Goal: Task Accomplishment & Management: Use online tool/utility

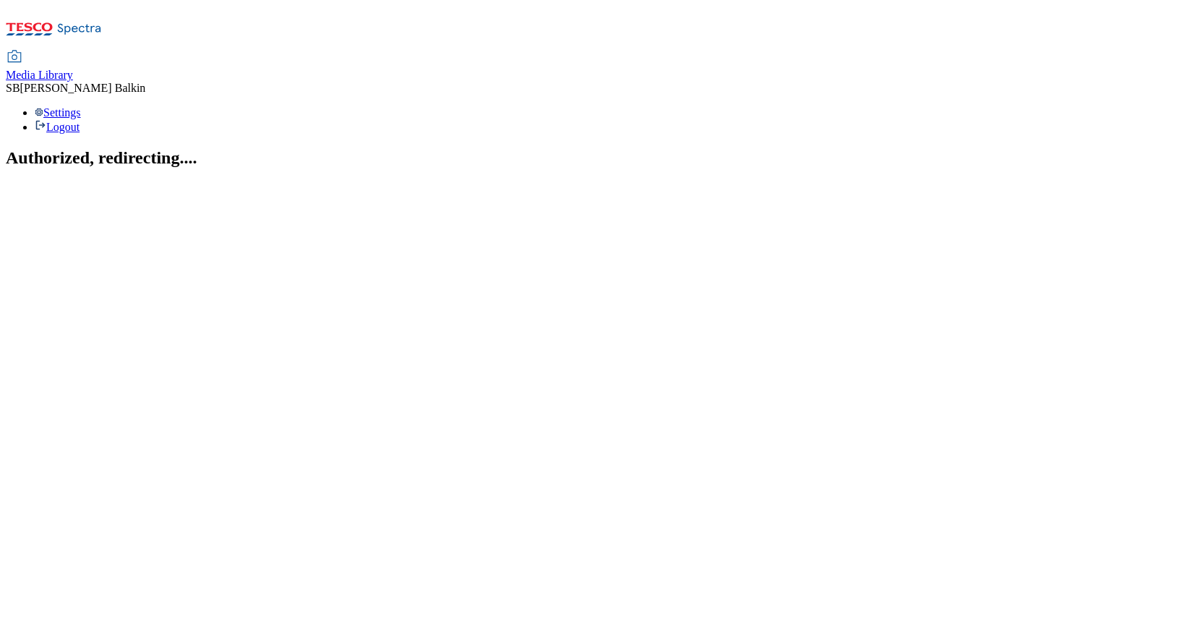
click at [73, 69] on span "Media Library" at bounding box center [39, 75] width 67 height 12
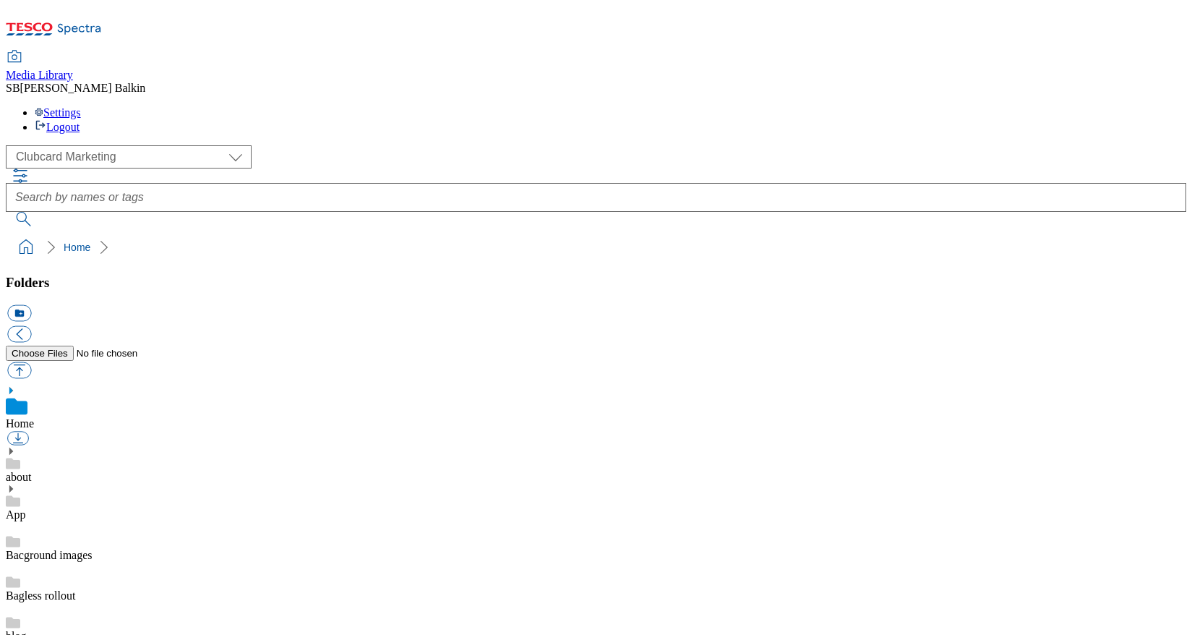
scroll to position [2, 0]
click at [139, 145] on select "Clubcard Marketing Dotcom UK FnF Stores GHS Marketing [GEOGRAPHIC_DATA] GHS Pro…" at bounding box center [129, 156] width 246 height 23
select select "flare-ghs-mktg"
click at [10, 145] on select "Clubcard Marketing Dotcom UK FnF Stores GHS Marketing UK GHS Product UK GHS ROI…" at bounding box center [129, 156] width 246 height 23
click at [16, 634] on icon at bounding box center [11, 642] width 10 height 10
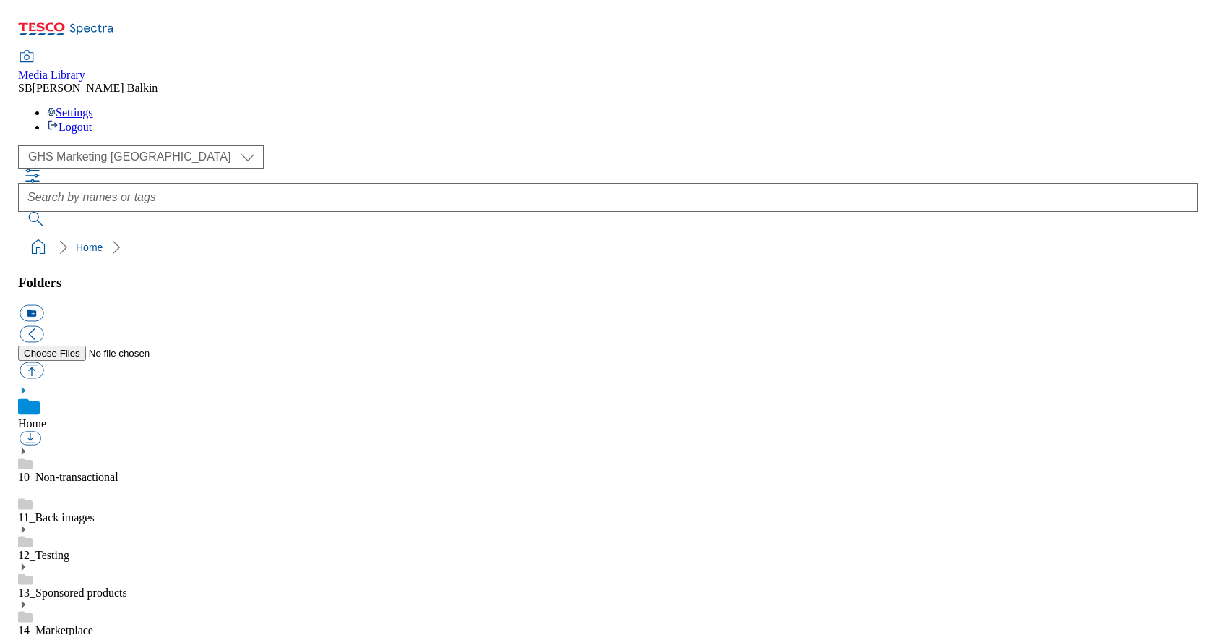
scroll to position [684, 0]
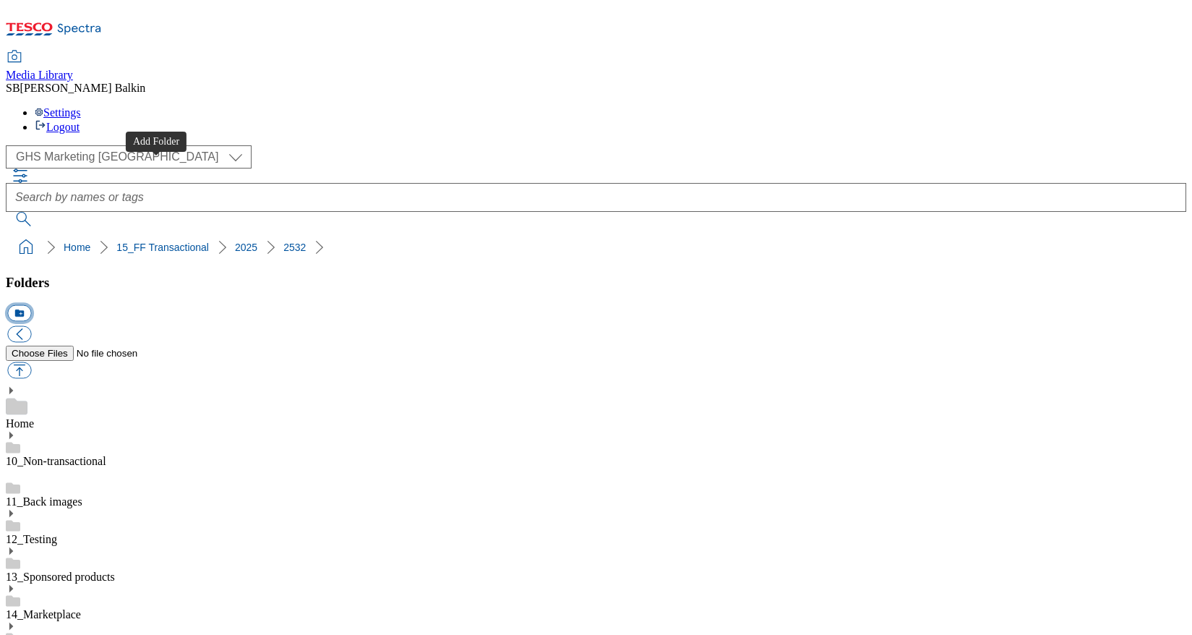
click at [31, 305] on button "icon_new_folder" at bounding box center [19, 313] width 24 height 17
type input "s"
type input "Search"
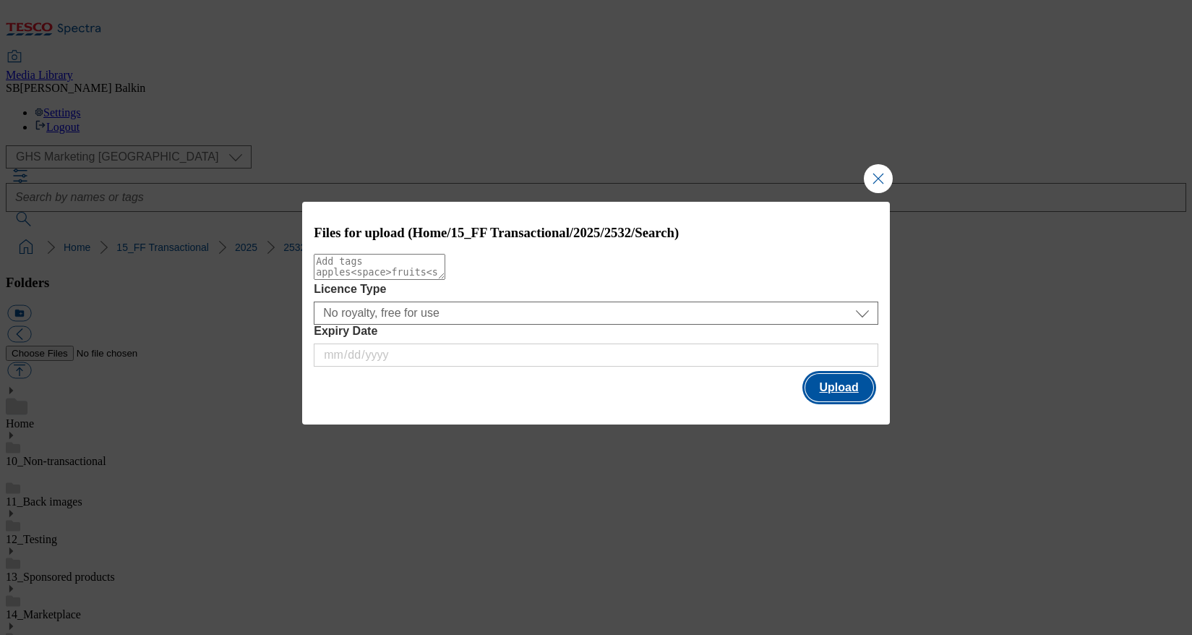
click at [849, 400] on button "Upload" at bounding box center [839, 387] width 68 height 27
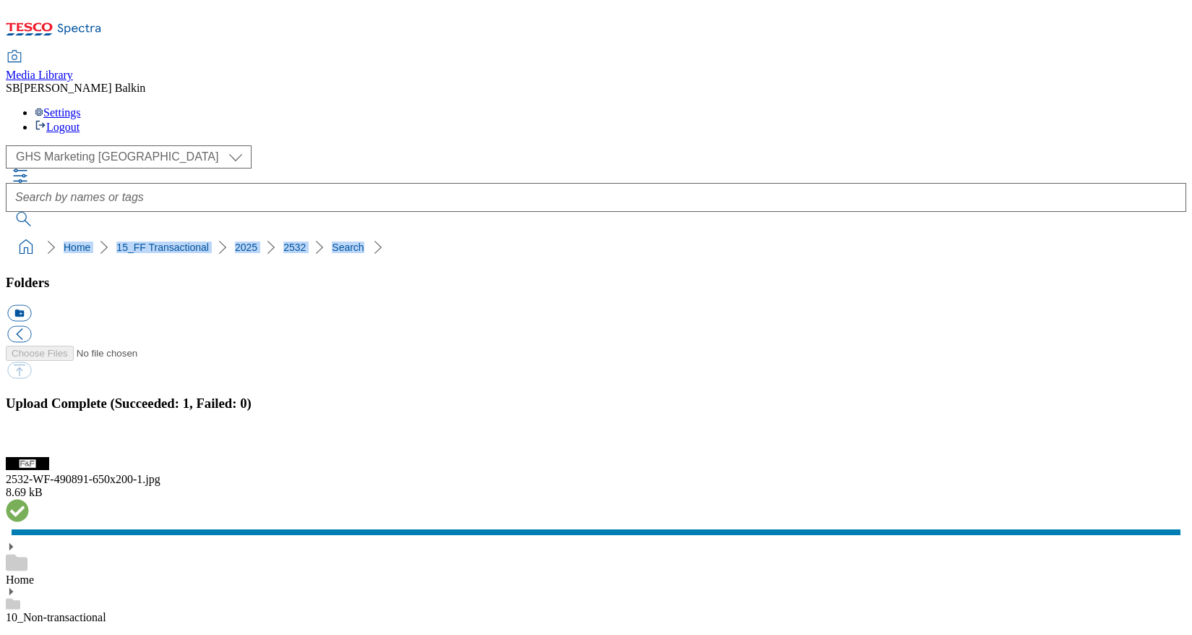
drag, startPoint x: 7, startPoint y: 136, endPoint x: 277, endPoint y: 142, distance: 269.6
click at [277, 233] on nav "Home 15_FF Transactional 2025 2532 Search" at bounding box center [596, 246] width 1180 height 27
copy ol "Home 15_FF Transactional 2025 2532 Search"
click at [29, 442] on button "button" at bounding box center [18, 449] width 22 height 14
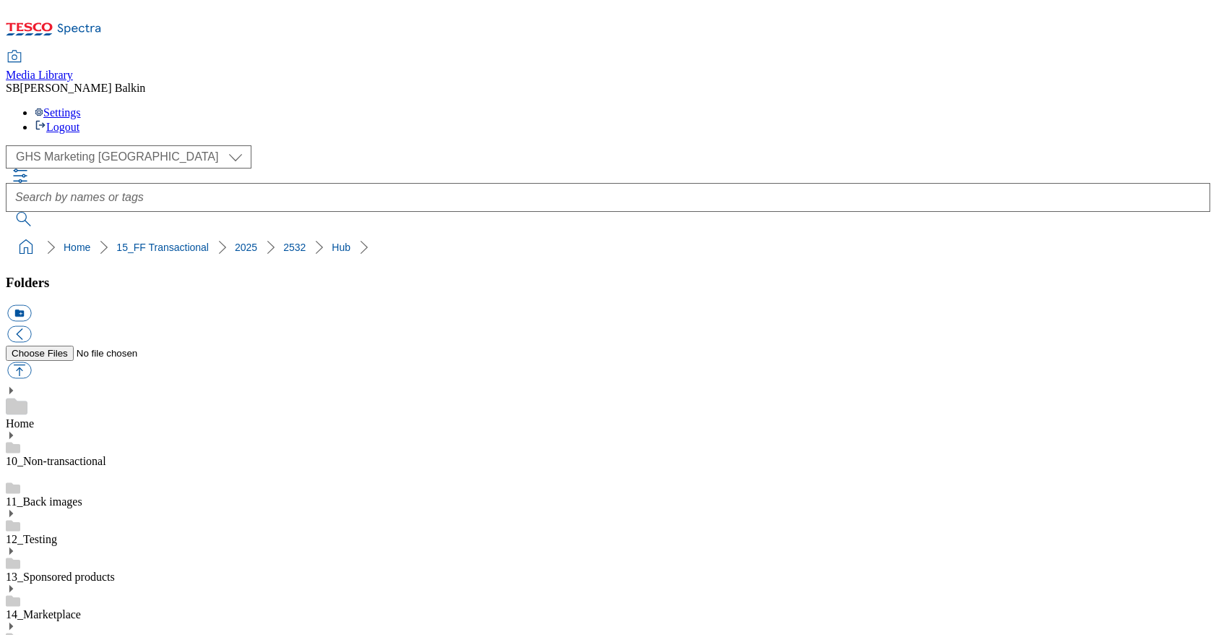
scroll to position [660, 0]
